Goal: Check status: Check status

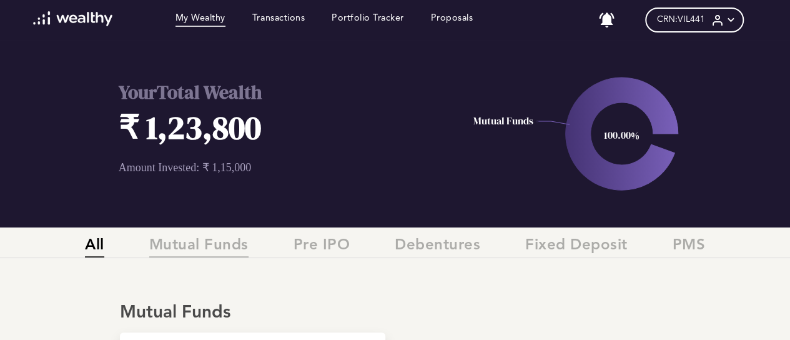
click at [225, 245] on span "Mutual Funds" at bounding box center [198, 247] width 99 height 21
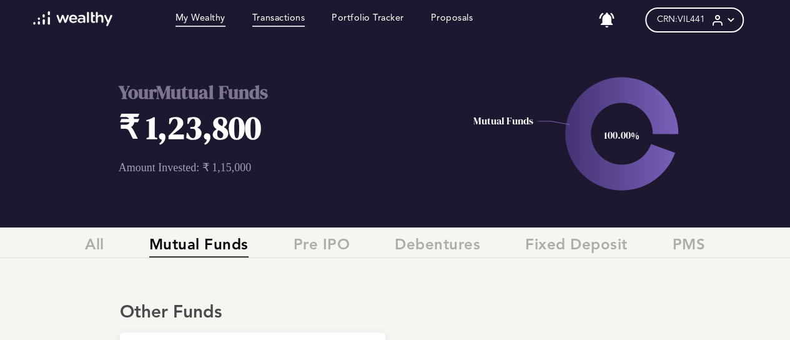
click at [272, 17] on link "Transactions" at bounding box center [278, 20] width 52 height 14
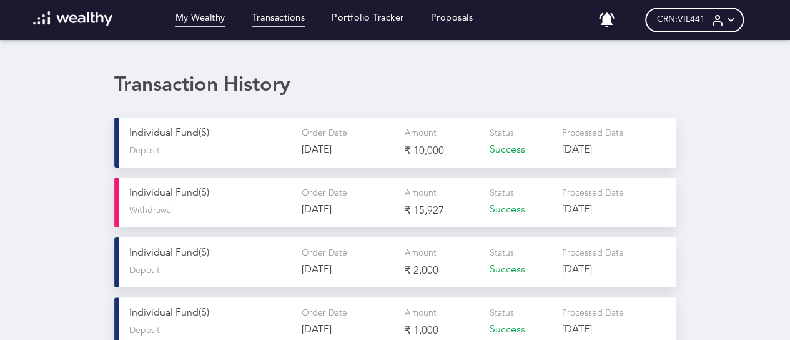
click at [202, 18] on link "My Wealthy" at bounding box center [201, 20] width 50 height 14
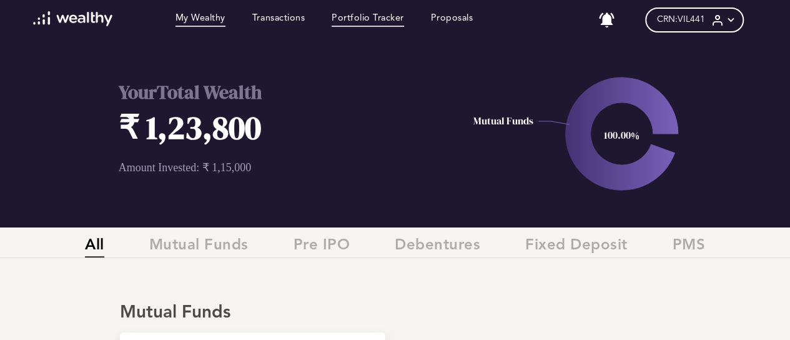
click at [351, 17] on link "Portfolio Tracker" at bounding box center [368, 20] width 72 height 14
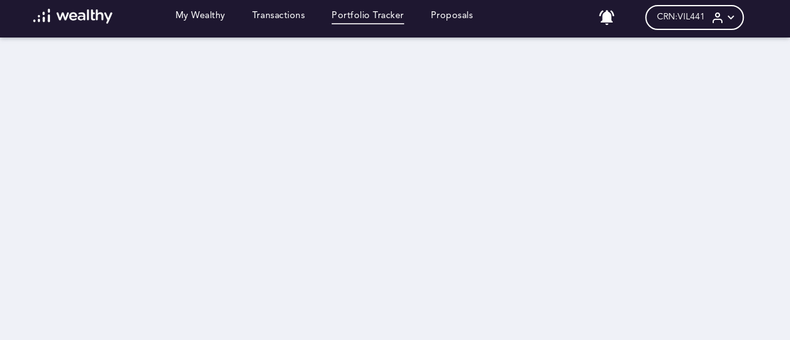
scroll to position [12, 0]
click at [363, 11] on link "Portfolio Tracker" at bounding box center [368, 18] width 72 height 14
